Goal: Information Seeking & Learning: Learn about a topic

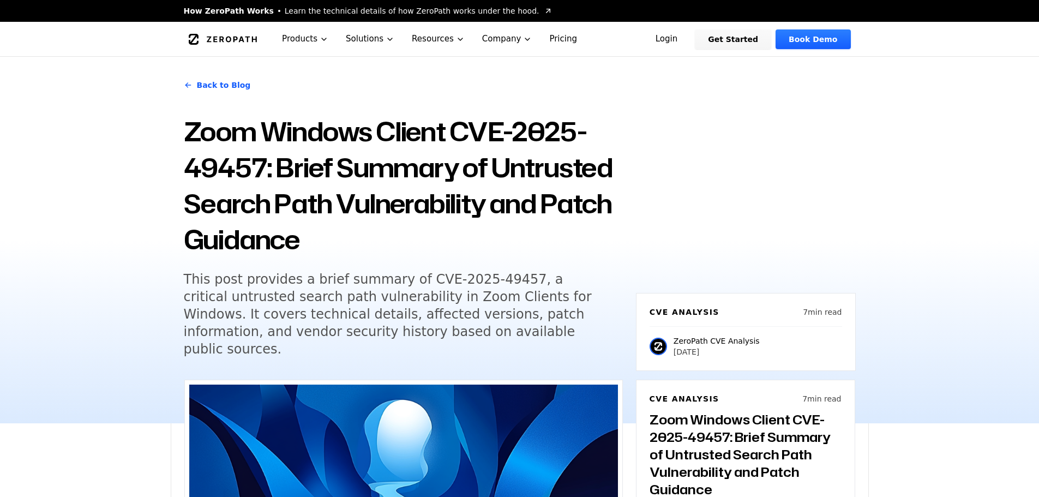
scroll to position [982, 0]
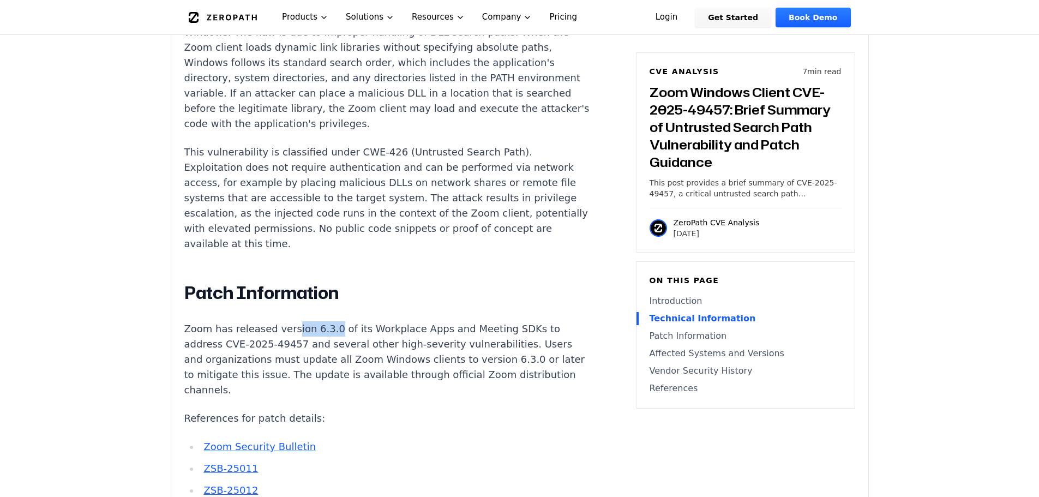
drag, startPoint x: 322, startPoint y: 300, endPoint x: 285, endPoint y: 300, distance: 37.1
click at [285, 321] on p "Zoom has released version 6.3.0 of its Workplace Apps and Meeting SDKs to addre…" at bounding box center [387, 359] width 406 height 76
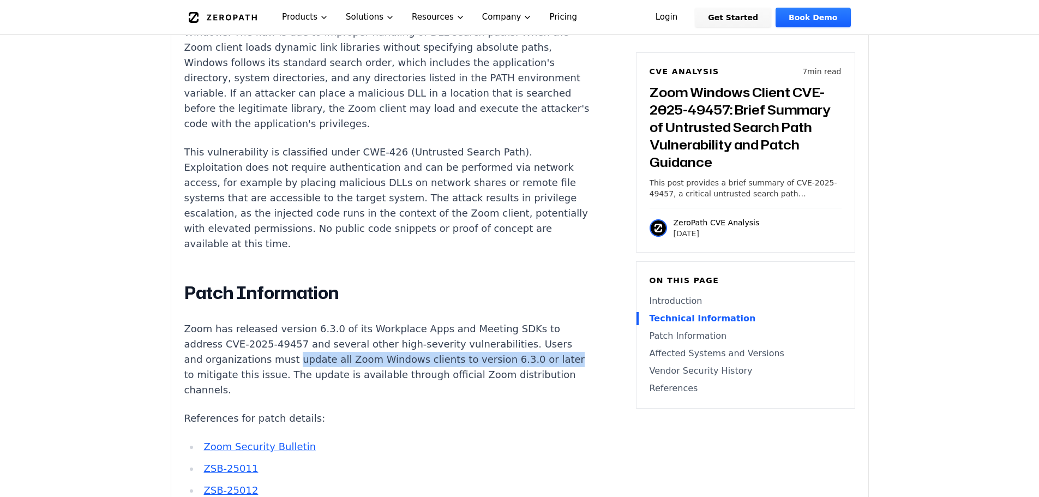
drag, startPoint x: 290, startPoint y: 329, endPoint x: 204, endPoint y: 344, distance: 86.8
click at [204, 344] on p "Zoom has released version 6.3.0 of its Workplace Apps and Meeting SDKs to addre…" at bounding box center [387, 359] width 406 height 76
copy p "update all Zoom Windows clients to version 6.3.0 or later"
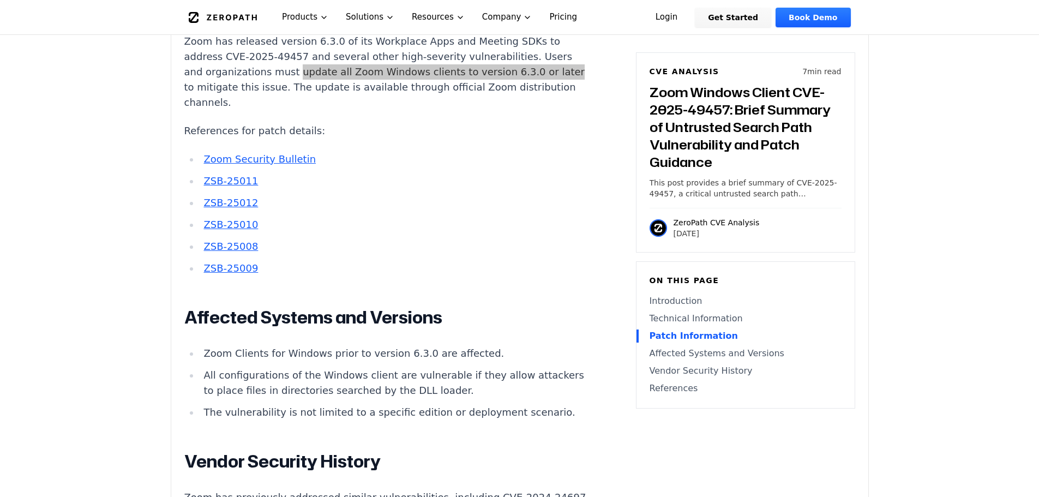
scroll to position [1309, 0]
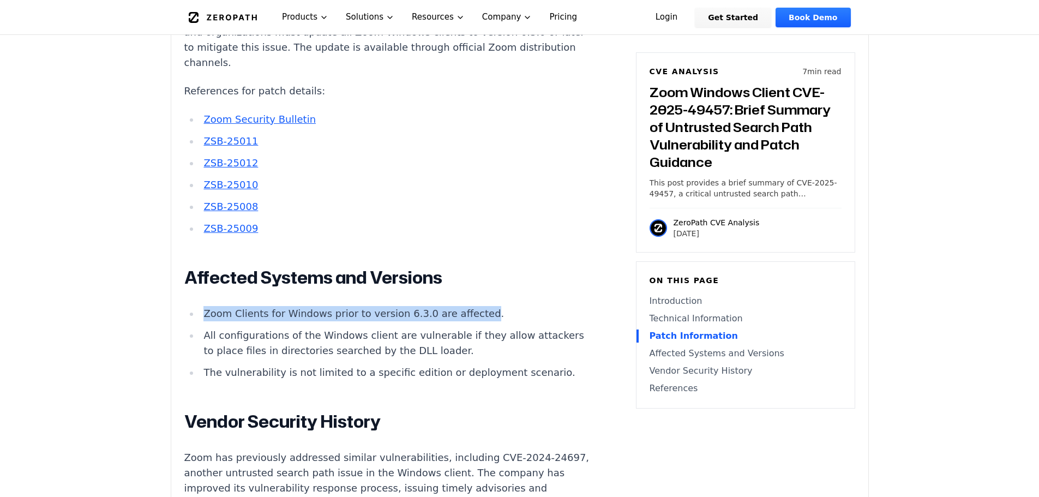
drag, startPoint x: 464, startPoint y: 285, endPoint x: 200, endPoint y: 290, distance: 264.0
click at [200, 306] on li "Zoom Clients for Windows prior to version 6.3.0 are affected." at bounding box center [395, 313] width 390 height 15
copy li "Zoom Clients for Windows prior to version 6.3.0 are affected"
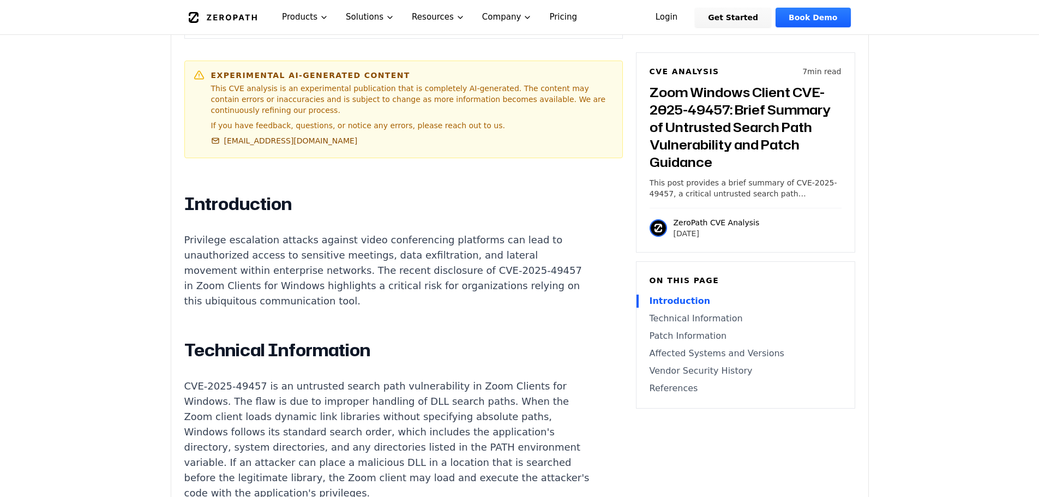
scroll to position [600, 0]
